Goal: Obtain resource: Download file/media

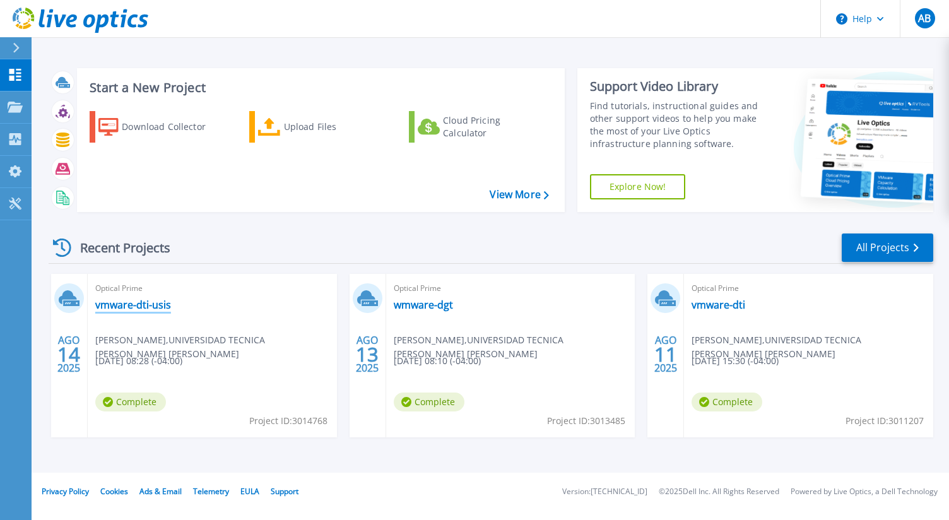
click at [116, 306] on link "vmware-dti-usis" at bounding box center [133, 305] width 76 height 13
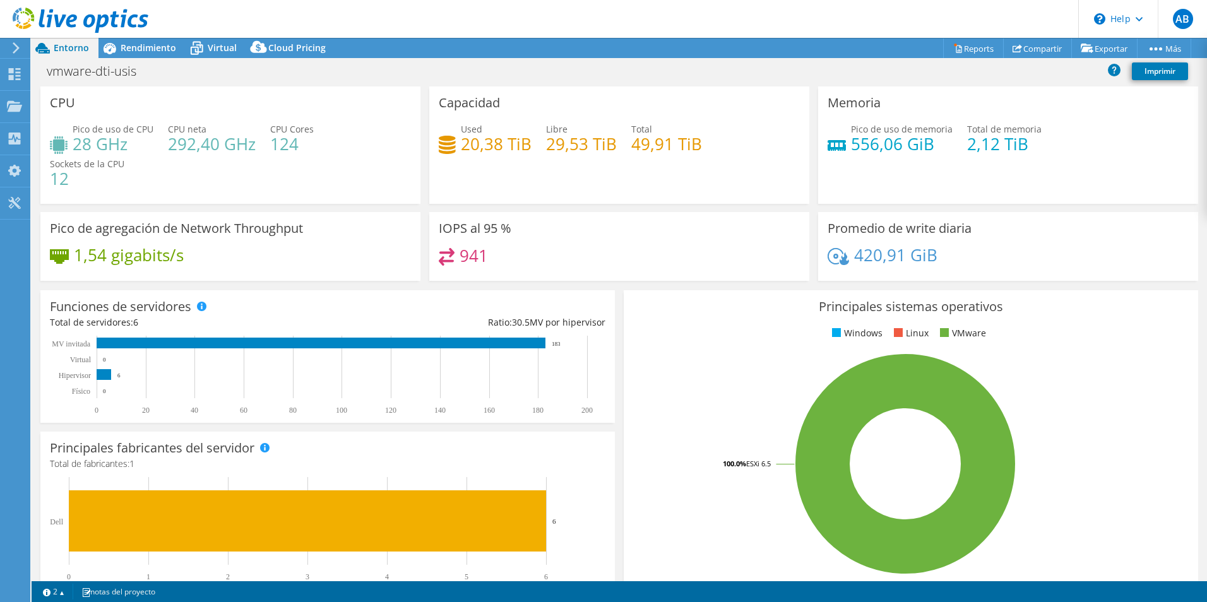
select select "USD"
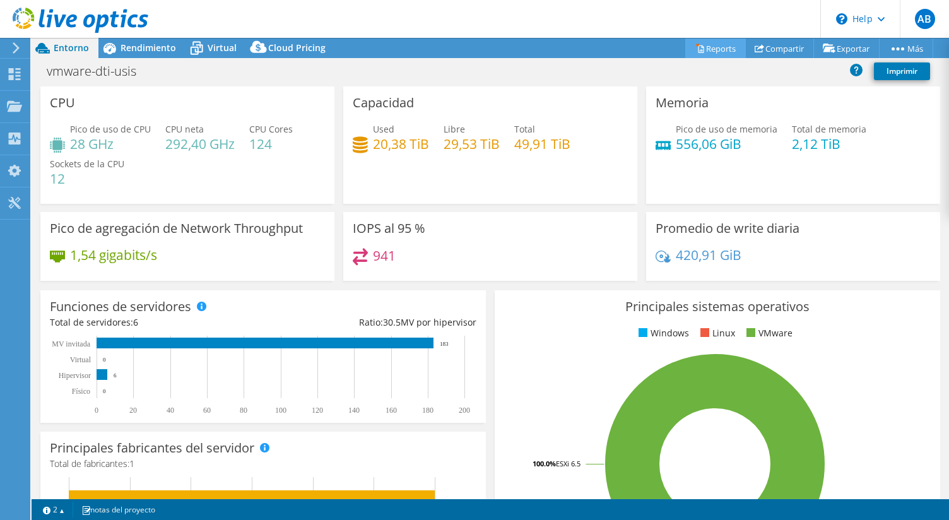
click at [699, 47] on link "Reports" at bounding box center [715, 48] width 61 height 20
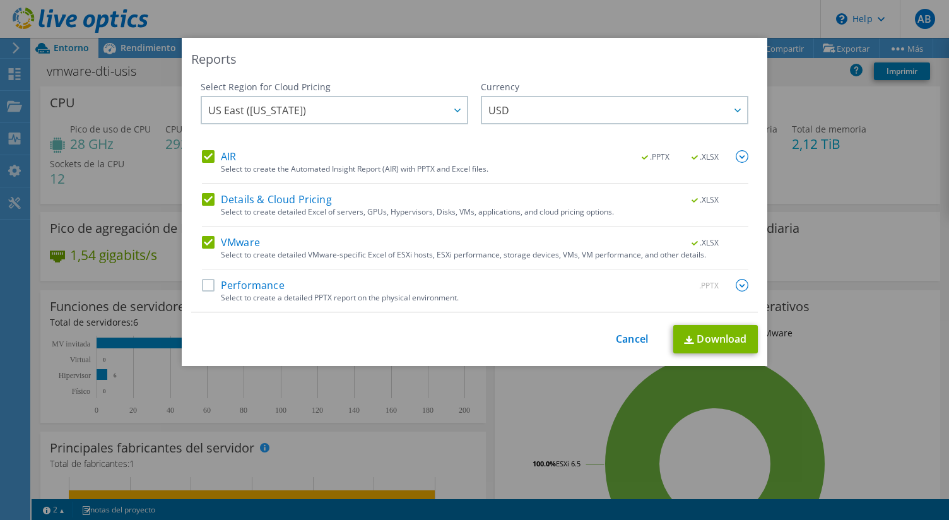
click at [237, 281] on label "Performance" at bounding box center [243, 285] width 83 height 13
click at [0, 0] on input "Performance" at bounding box center [0, 0] width 0 height 0
click at [620, 113] on span "USD" at bounding box center [617, 110] width 259 height 26
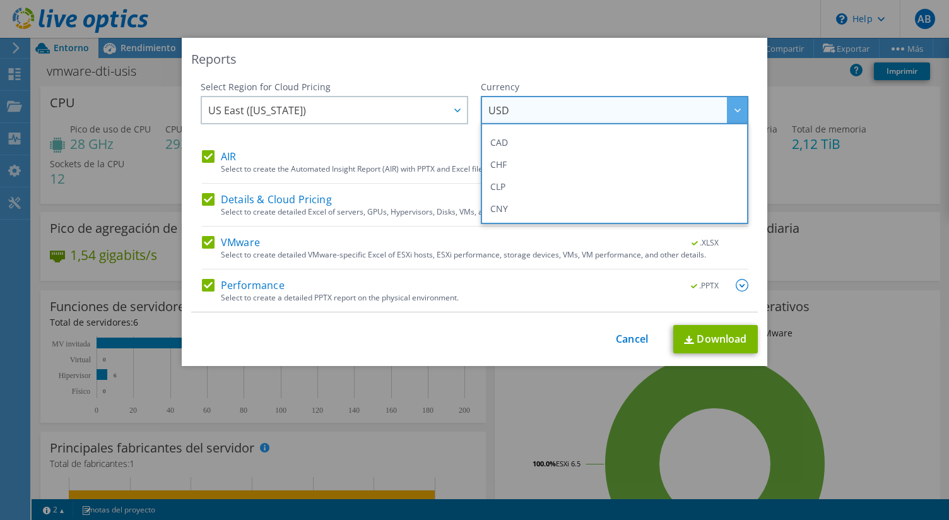
scroll to position [72, 0]
click at [401, 107] on span "US East ([US_STATE])" at bounding box center [337, 110] width 259 height 26
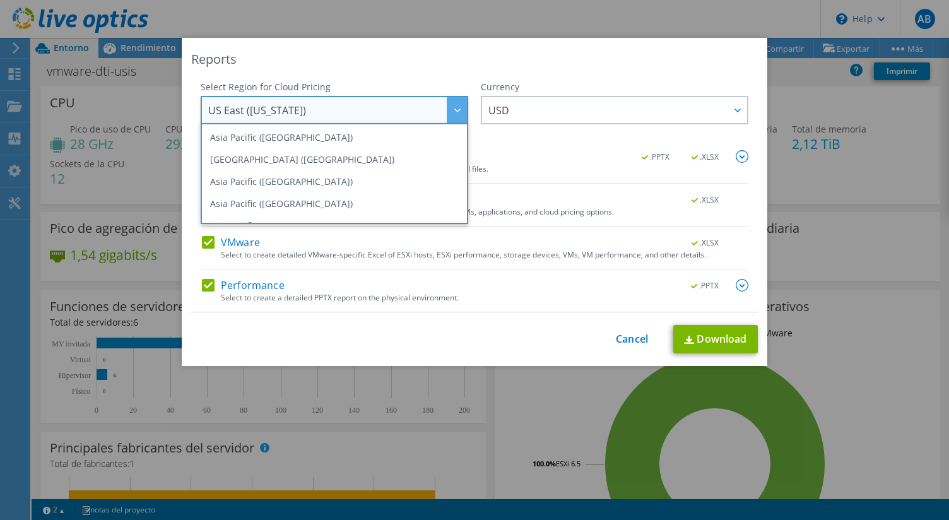
click at [401, 107] on span "US East ([US_STATE])" at bounding box center [337, 110] width 259 height 26
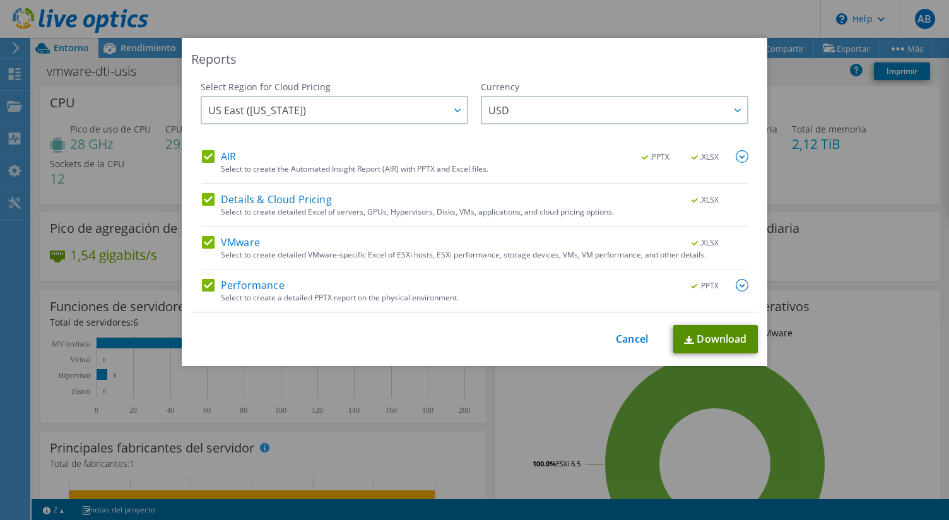
click at [695, 334] on link "Download" at bounding box center [715, 339] width 85 height 28
click at [820, 155] on div "Reports Select Region for Cloud Pricing Asia Pacific ([GEOGRAPHIC_DATA]) [GEOGR…" at bounding box center [474, 260] width 949 height 444
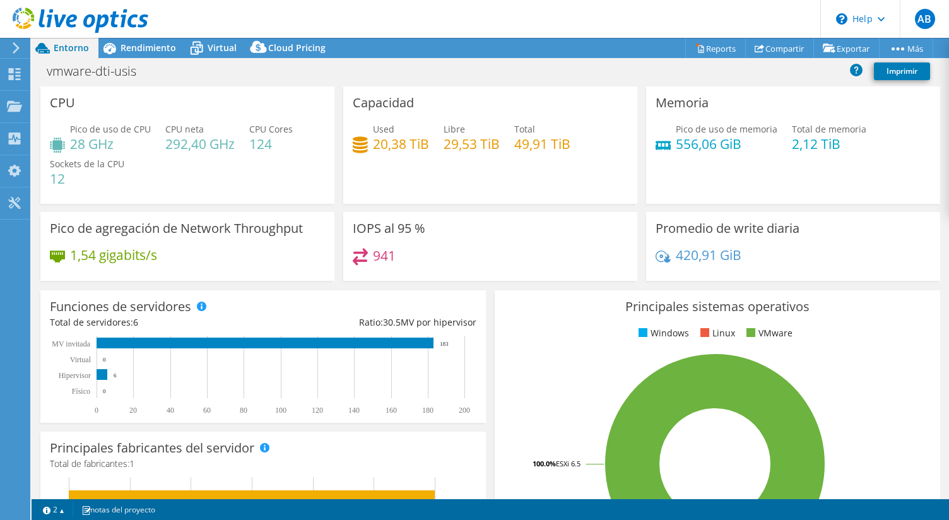
click at [14, 44] on use at bounding box center [16, 47] width 7 height 11
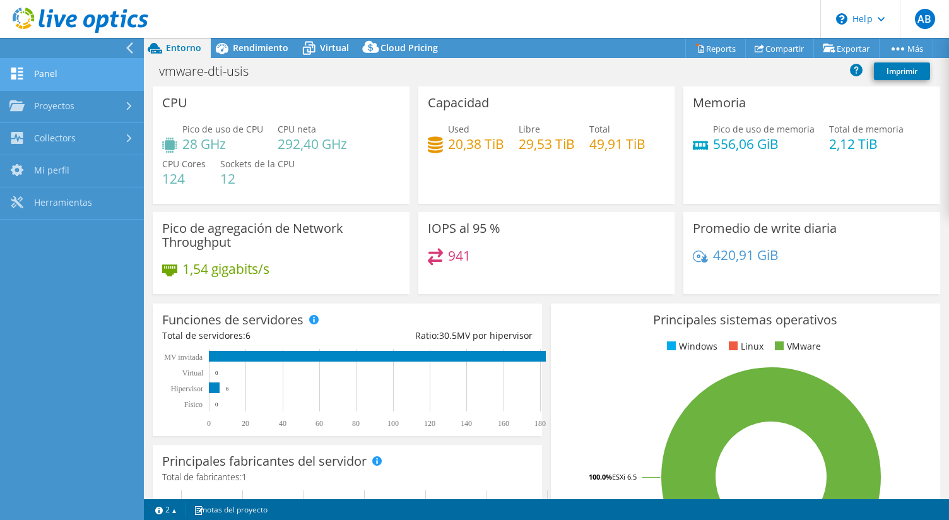
click at [42, 69] on link "Panel" at bounding box center [72, 75] width 144 height 32
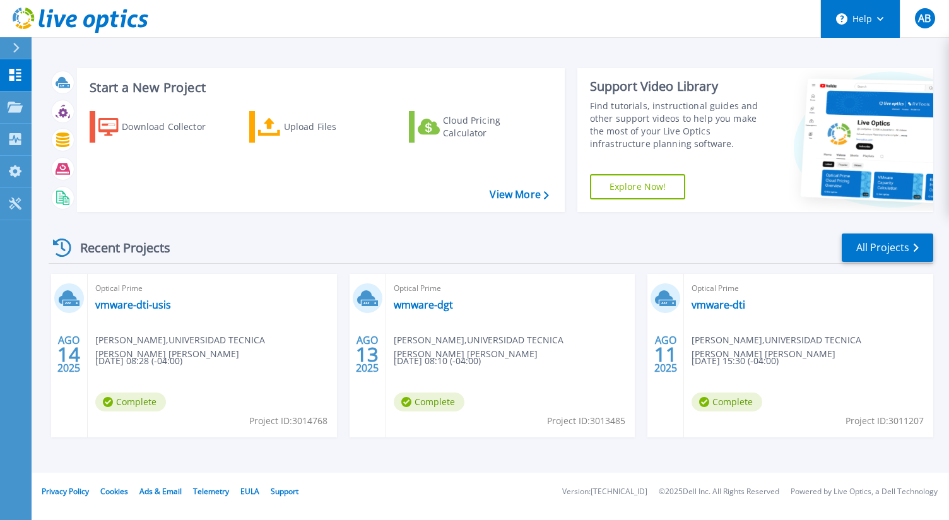
click at [882, 15] on button "Help" at bounding box center [860, 19] width 79 height 38
click at [434, 303] on link "wmware-dgt" at bounding box center [423, 305] width 59 height 13
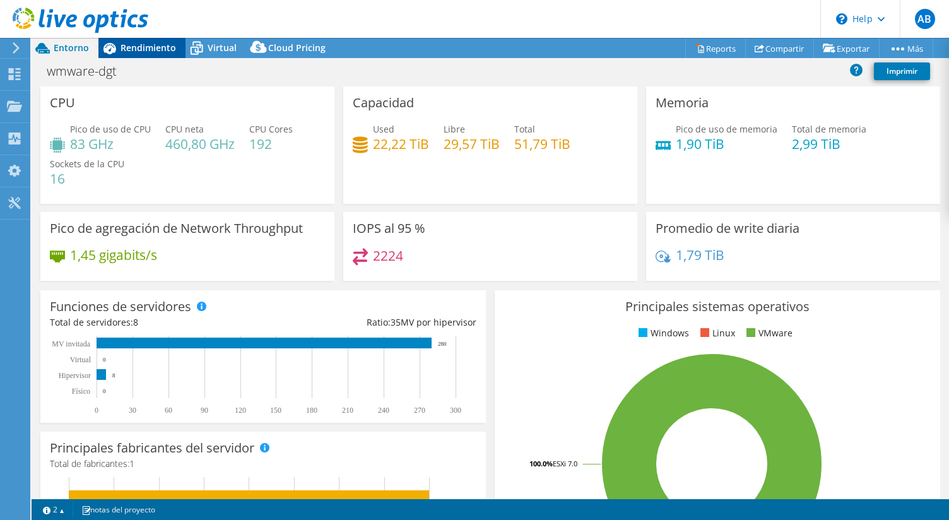
click at [126, 47] on span "Rendimiento" at bounding box center [149, 48] width 56 height 12
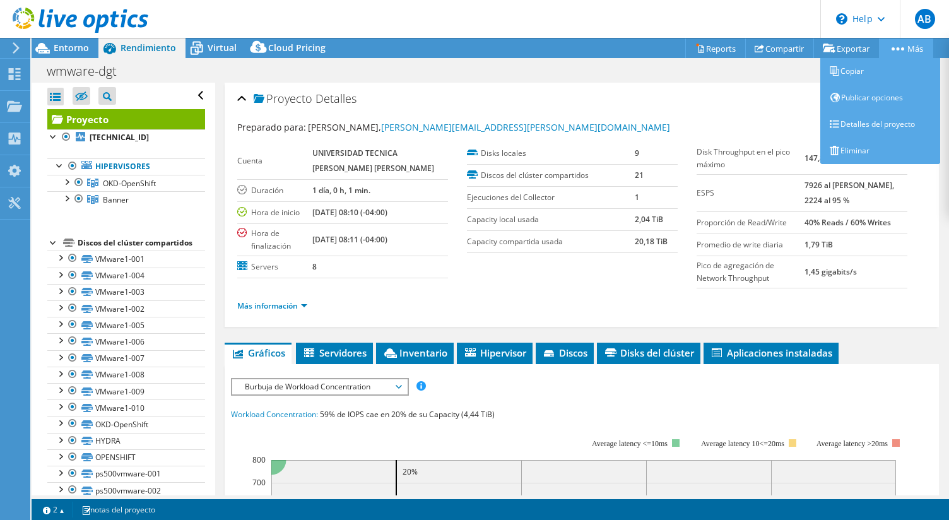
click at [882, 44] on link "Más" at bounding box center [906, 48] width 54 height 20
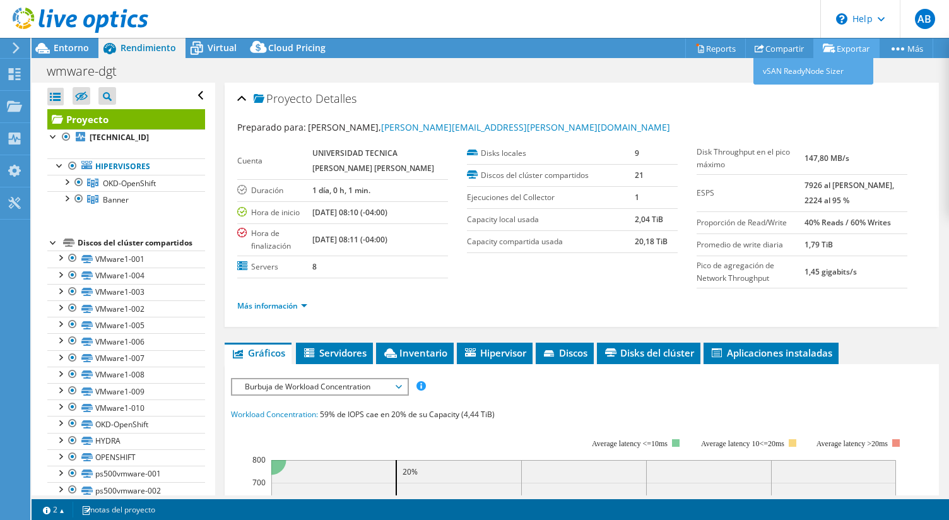
click at [846, 44] on link "Exportar" at bounding box center [846, 48] width 66 height 20
click at [716, 48] on link "Reports" at bounding box center [715, 48] width 61 height 20
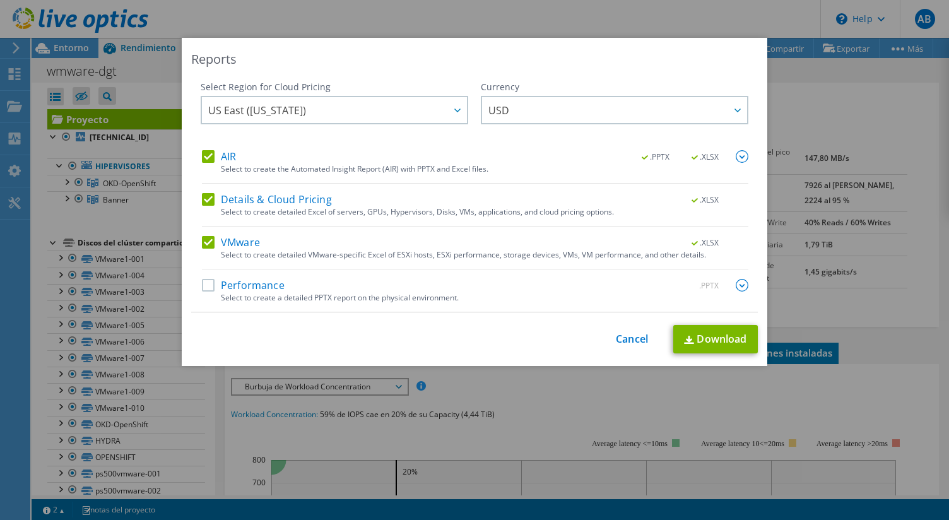
click at [240, 276] on div "AIR .PPTX .XLSX Select to create the Automated Insight Report (AIR) with PPTX a…" at bounding box center [475, 231] width 547 height 162
click at [243, 282] on label "Performance" at bounding box center [243, 285] width 83 height 13
click at [0, 0] on input "Performance" at bounding box center [0, 0] width 0 height 0
click at [711, 340] on link "Download" at bounding box center [715, 339] width 85 height 28
click at [636, 334] on link "Cancel" at bounding box center [632, 339] width 32 height 12
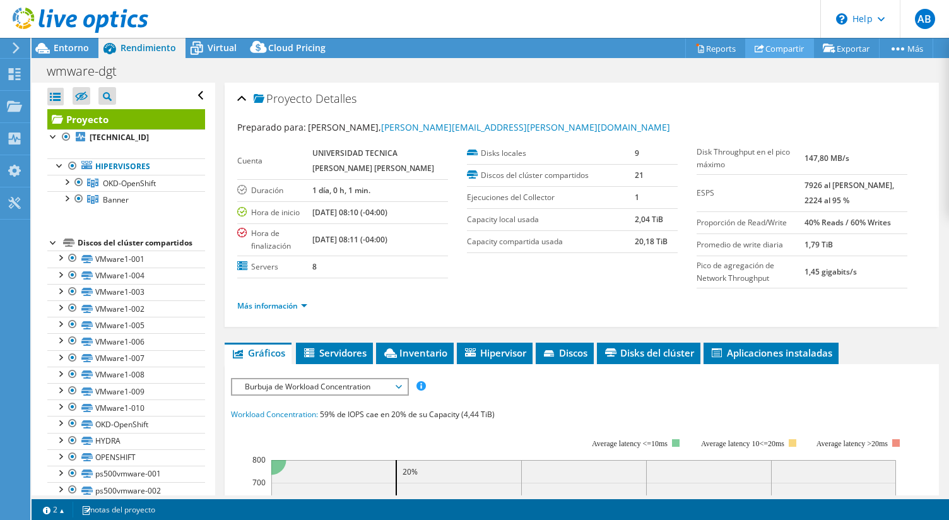
click at [777, 45] on link "Compartir" at bounding box center [779, 48] width 69 height 20
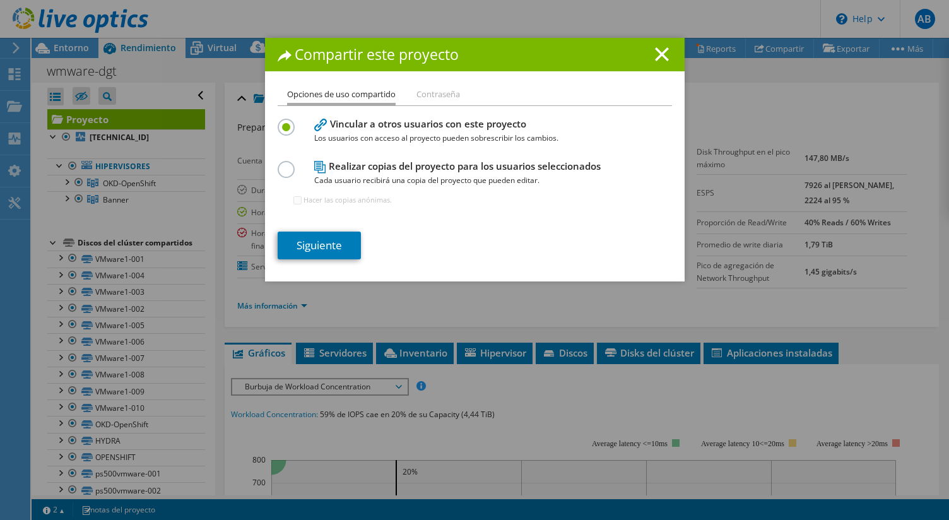
click at [446, 168] on h4 "Realizar copias del proyecto para los usuarios seleccionados Cada usuario recib…" at bounding box center [472, 173] width 316 height 28
click at [272, 172] on div "Opciones de uso compartido Contraseña Vincular a otros usuarios con este proyec…" at bounding box center [475, 184] width 420 height 194
click at [278, 164] on label at bounding box center [289, 162] width 22 height 3
click at [0, 0] on input "radio" at bounding box center [0, 0] width 0 height 0
click at [450, 97] on li "Contraseña" at bounding box center [439, 95] width 44 height 16
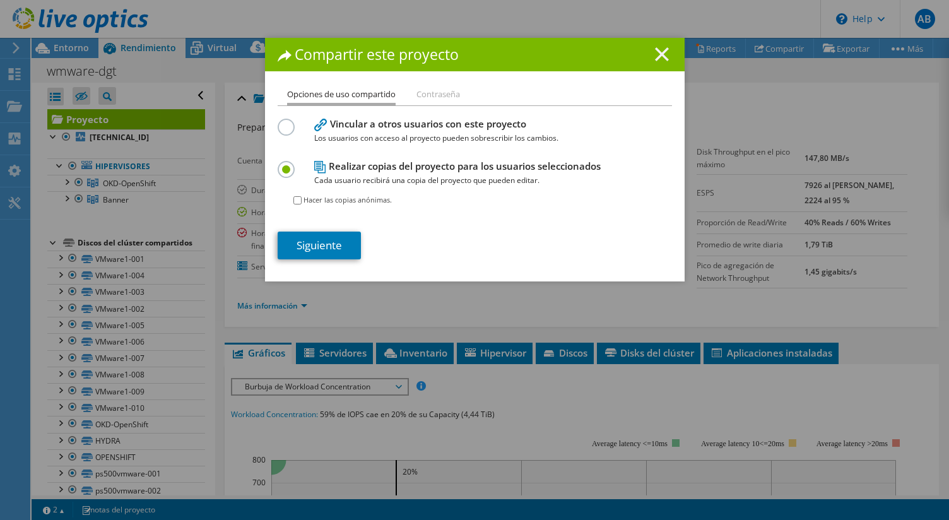
click at [659, 59] on icon at bounding box center [662, 54] width 14 height 14
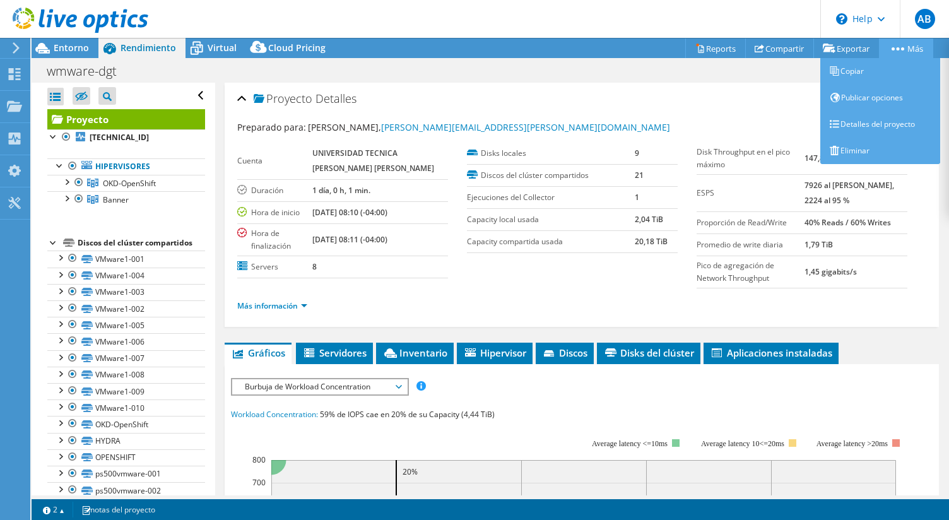
click at [887, 47] on link "Más" at bounding box center [906, 48] width 54 height 20
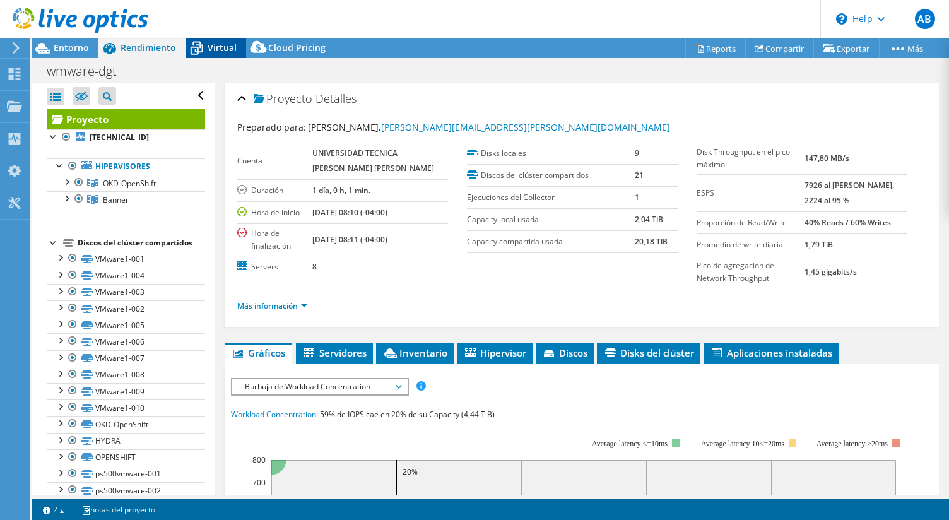
click at [216, 50] on span "Virtual" at bounding box center [222, 48] width 29 height 12
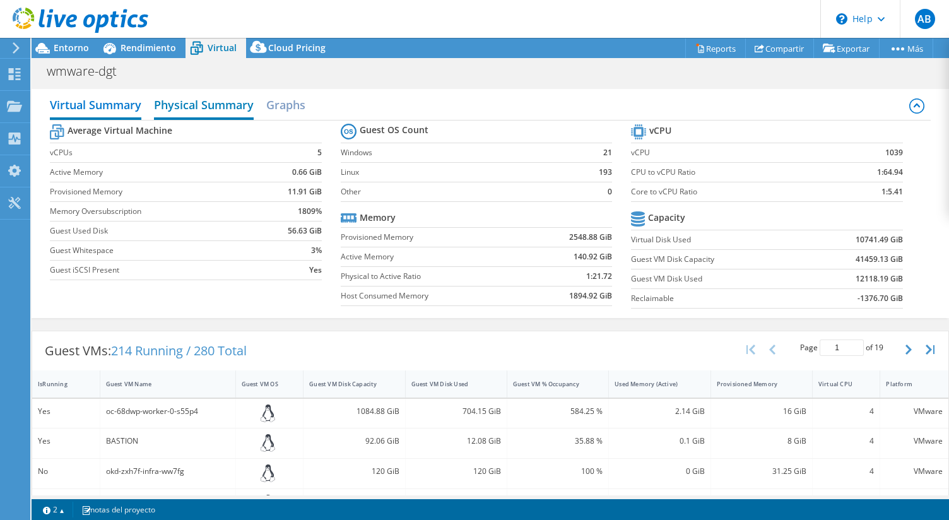
click at [225, 107] on h2 "Physical Summary" at bounding box center [204, 106] width 100 height 28
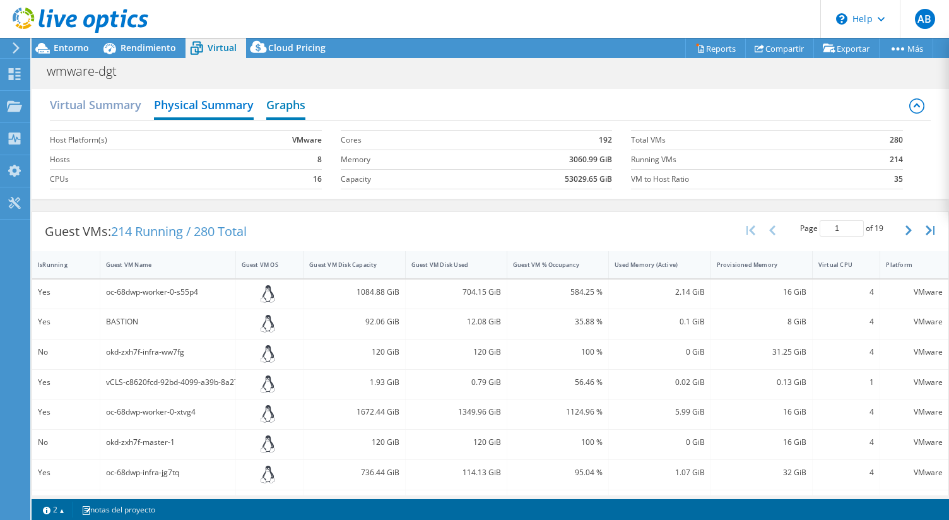
click at [279, 110] on h2 "Graphs" at bounding box center [285, 106] width 39 height 28
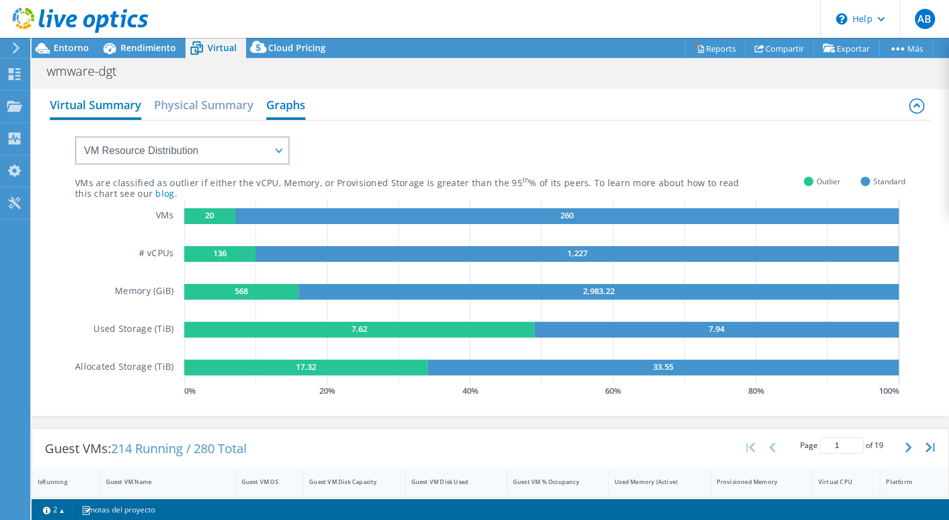
click at [78, 107] on h2 "Virtual Summary" at bounding box center [96, 106] width 92 height 28
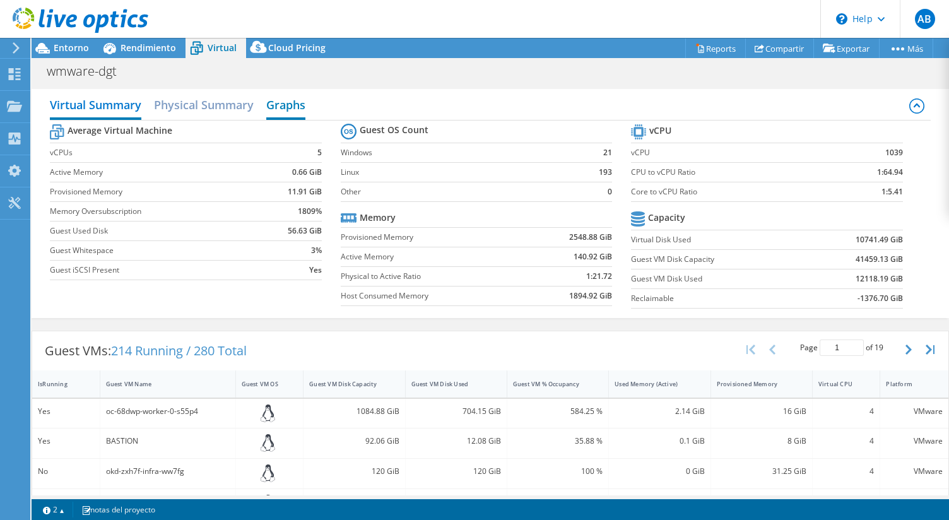
click at [283, 97] on h2 "Graphs" at bounding box center [285, 106] width 39 height 28
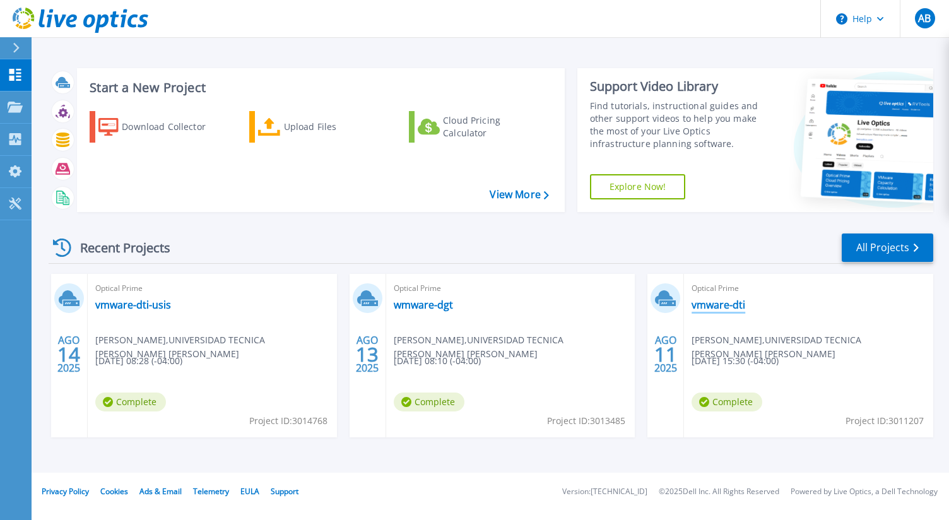
click at [736, 304] on link "vmware-dti" at bounding box center [719, 305] width 54 height 13
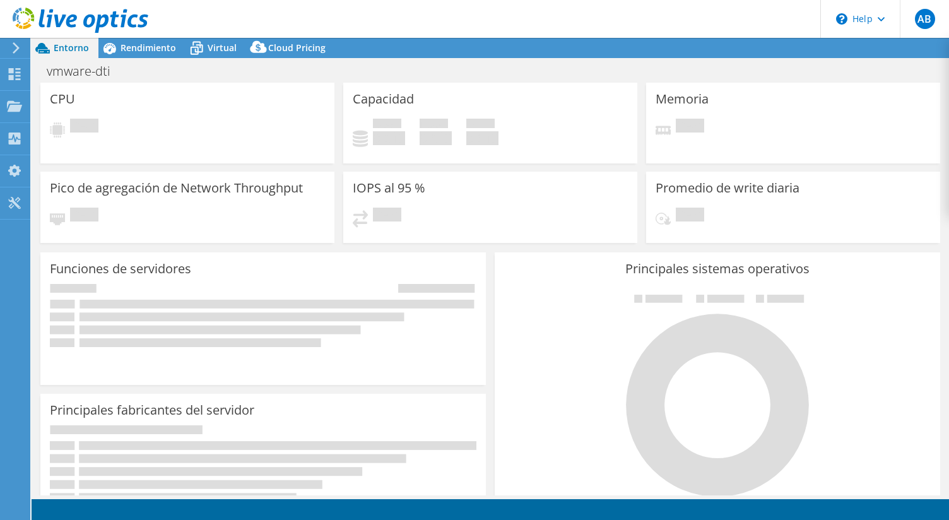
select select "USD"
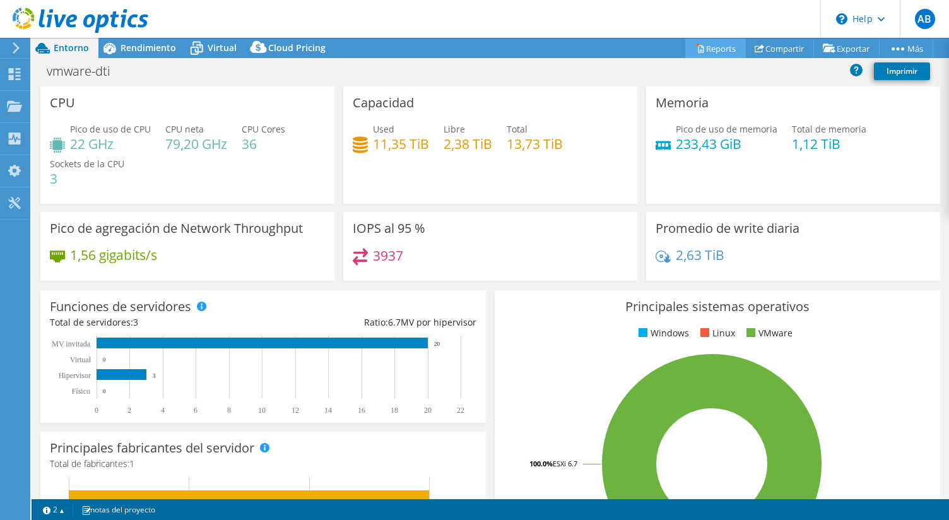
click at [726, 45] on link "Reports" at bounding box center [715, 48] width 61 height 20
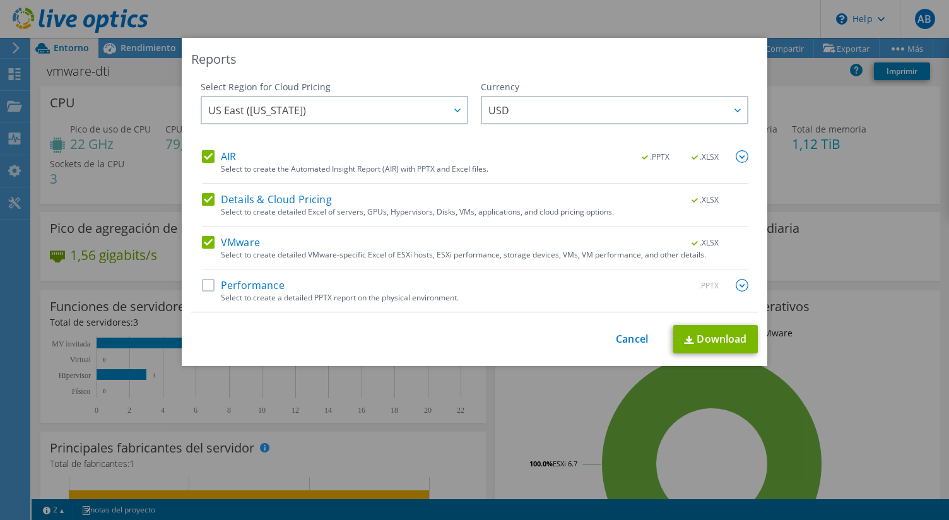
click at [230, 289] on label "Performance" at bounding box center [243, 285] width 83 height 13
click at [0, 0] on input "Performance" at bounding box center [0, 0] width 0 height 0
click at [728, 328] on link "Download" at bounding box center [715, 339] width 85 height 28
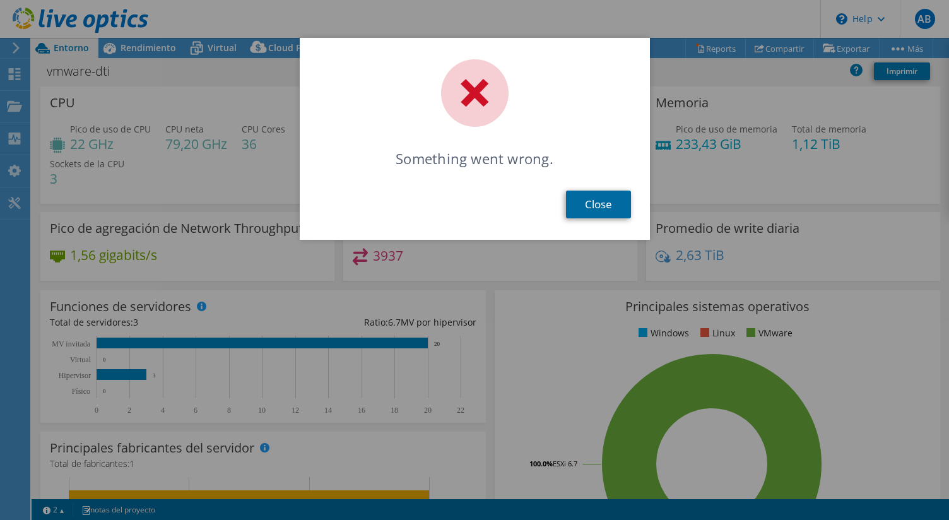
click at [617, 198] on link "Close" at bounding box center [598, 205] width 65 height 28
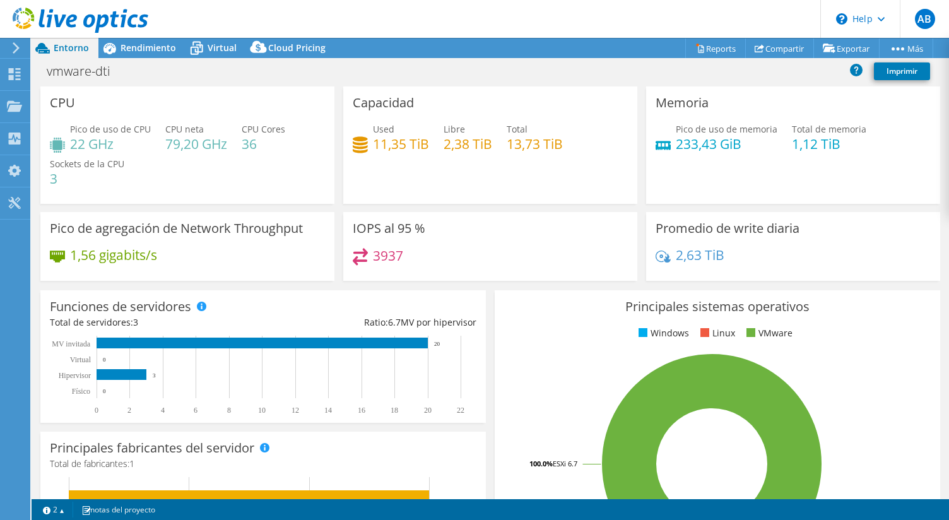
select select "USD"
click at [697, 50] on link "Reports" at bounding box center [715, 48] width 61 height 20
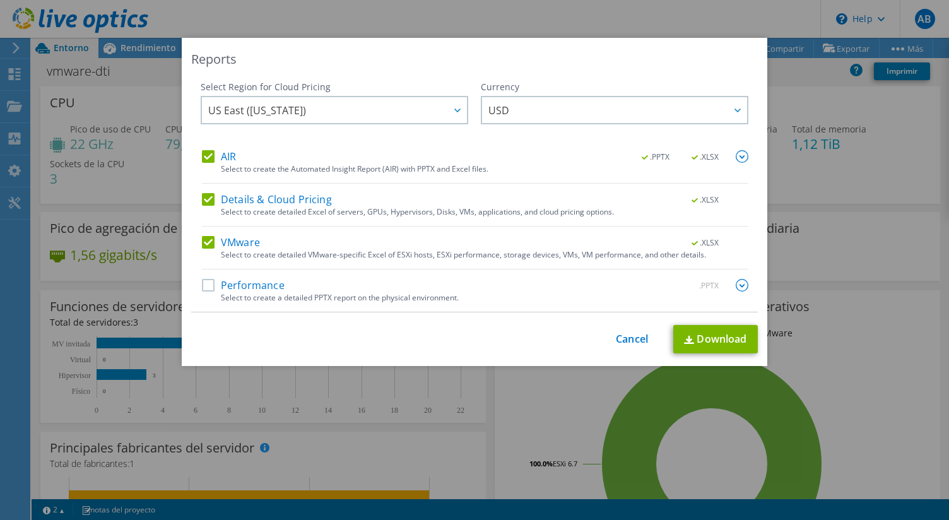
click at [256, 276] on div "AIR .PPTX .XLSX Select to create the Automated Insight Report (AIR) with PPTX a…" at bounding box center [475, 231] width 547 height 162
click at [257, 284] on label "Performance" at bounding box center [243, 285] width 83 height 13
click at [0, 0] on input "Performance" at bounding box center [0, 0] width 0 height 0
click at [740, 339] on link "Download" at bounding box center [715, 339] width 85 height 28
click at [804, 230] on div "Reports Select Region for Cloud Pricing Asia Pacific ([GEOGRAPHIC_DATA]) [GEOGR…" at bounding box center [474, 260] width 949 height 444
